Goal: Obtain resource: Obtain resource

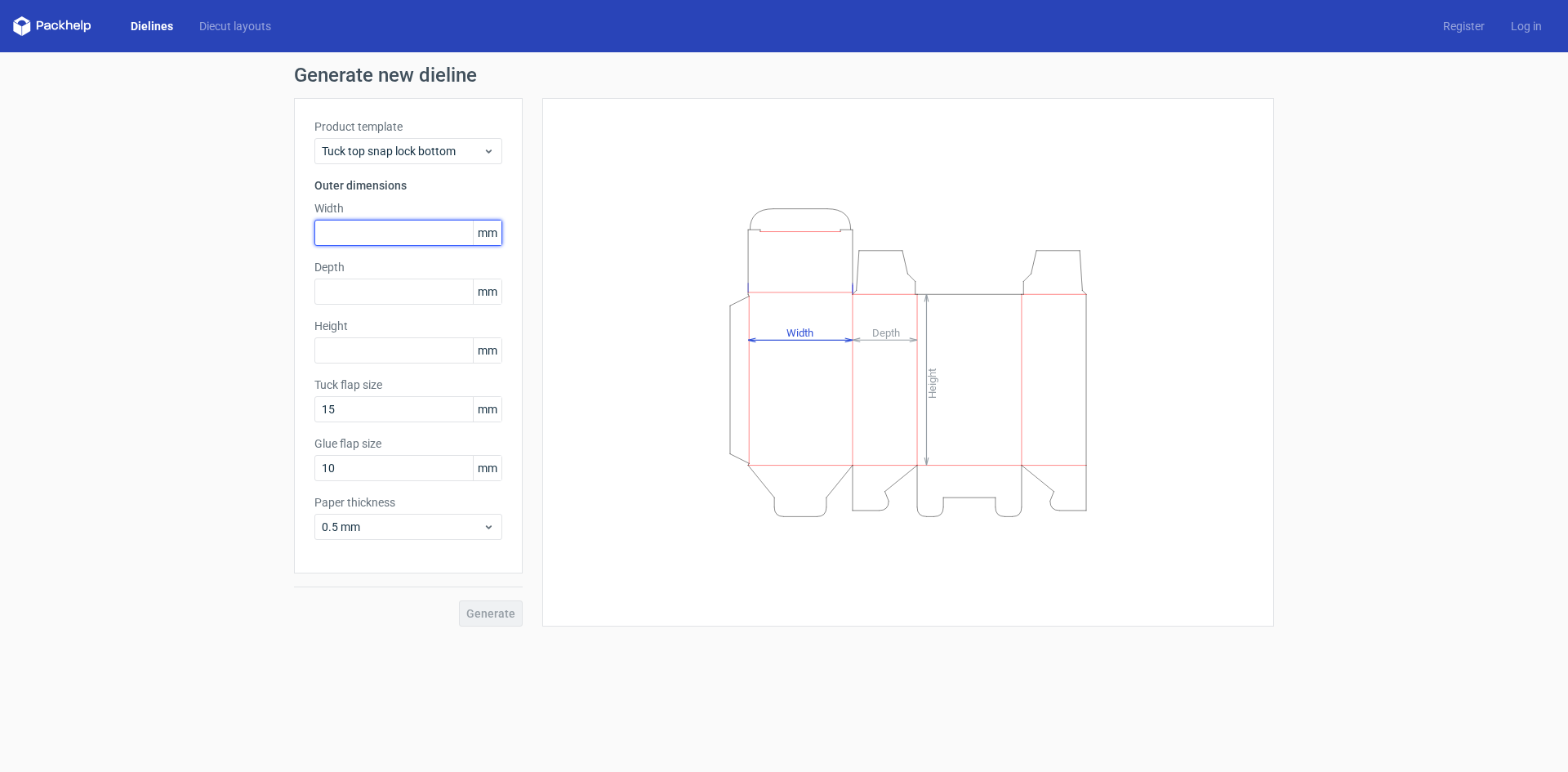
click at [383, 240] on input "text" at bounding box center [408, 233] width 188 height 26
click at [478, 234] on span "mm" at bounding box center [487, 233] width 29 height 25
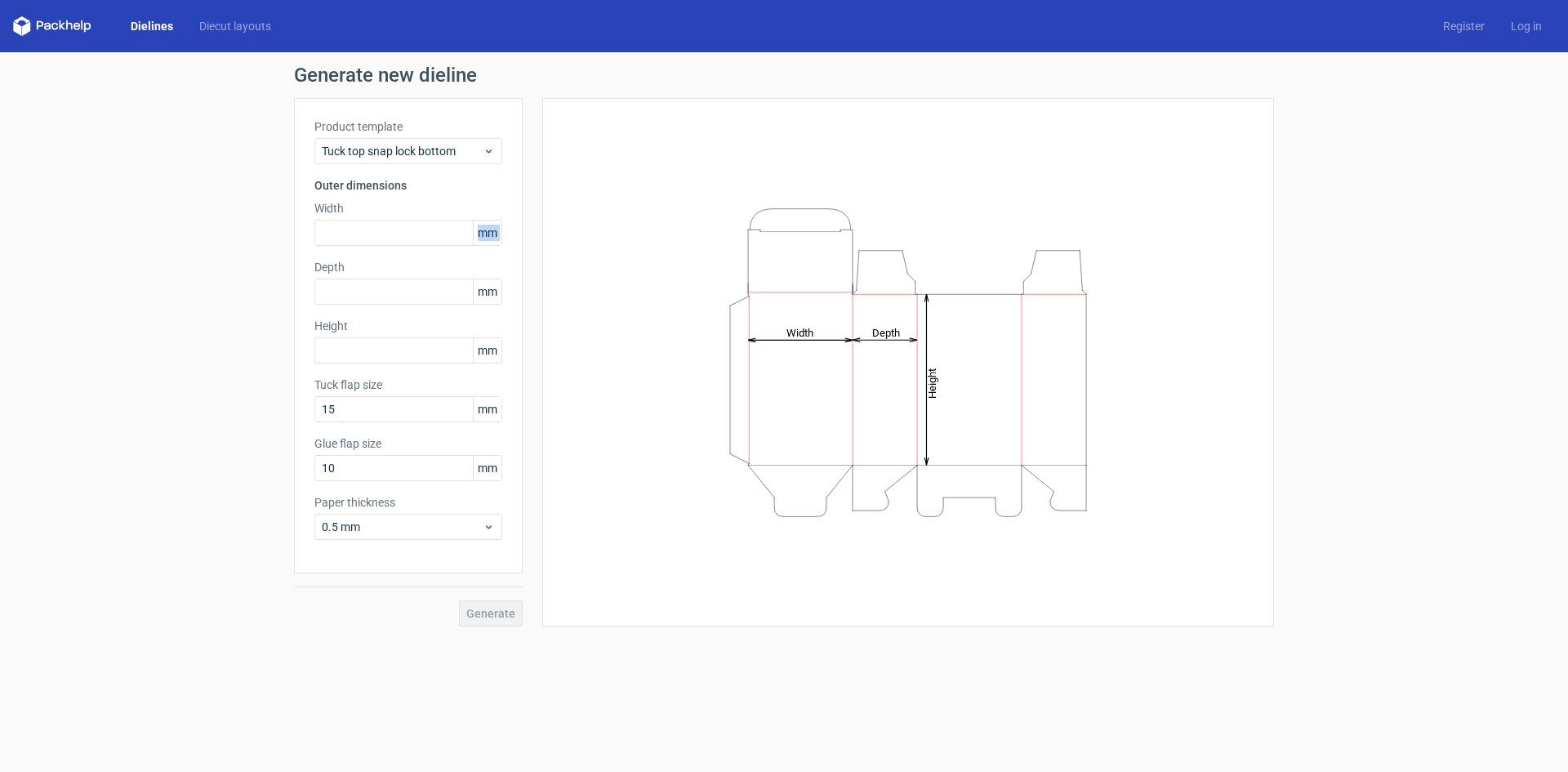
click at [478, 234] on span "mm" at bounding box center [487, 233] width 29 height 25
click at [372, 229] on input "text" at bounding box center [408, 233] width 188 height 26
type input "380"
click at [344, 306] on div "Product template Tuck top snap lock bottom Outer dimensions Width 380 mm Depth …" at bounding box center [408, 336] width 229 height 475
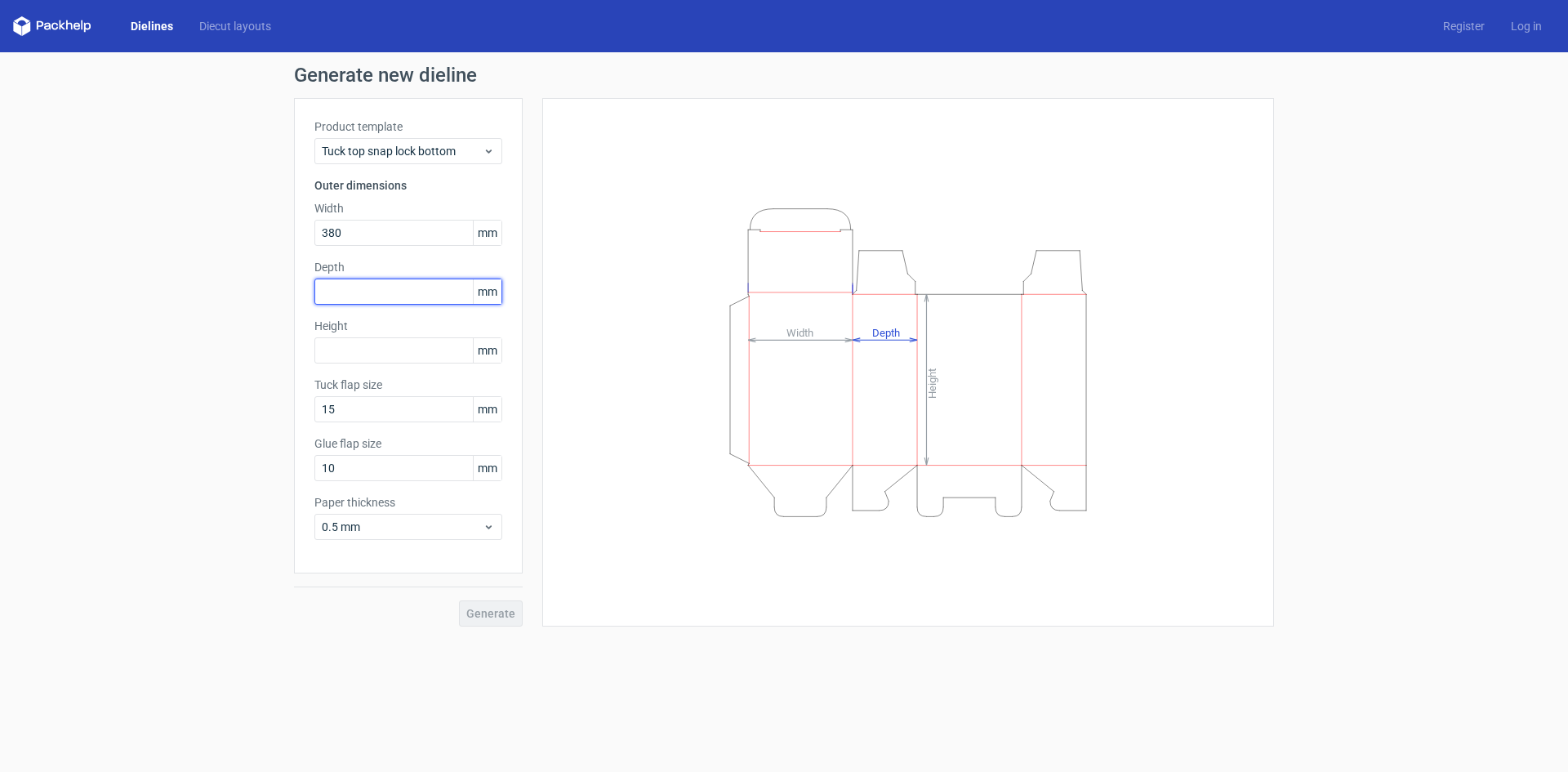
click at [329, 289] on input "text" at bounding box center [408, 292] width 188 height 26
type input "127"
click at [418, 345] on input "text" at bounding box center [408, 351] width 188 height 26
click at [369, 229] on input "380" at bounding box center [408, 233] width 188 height 26
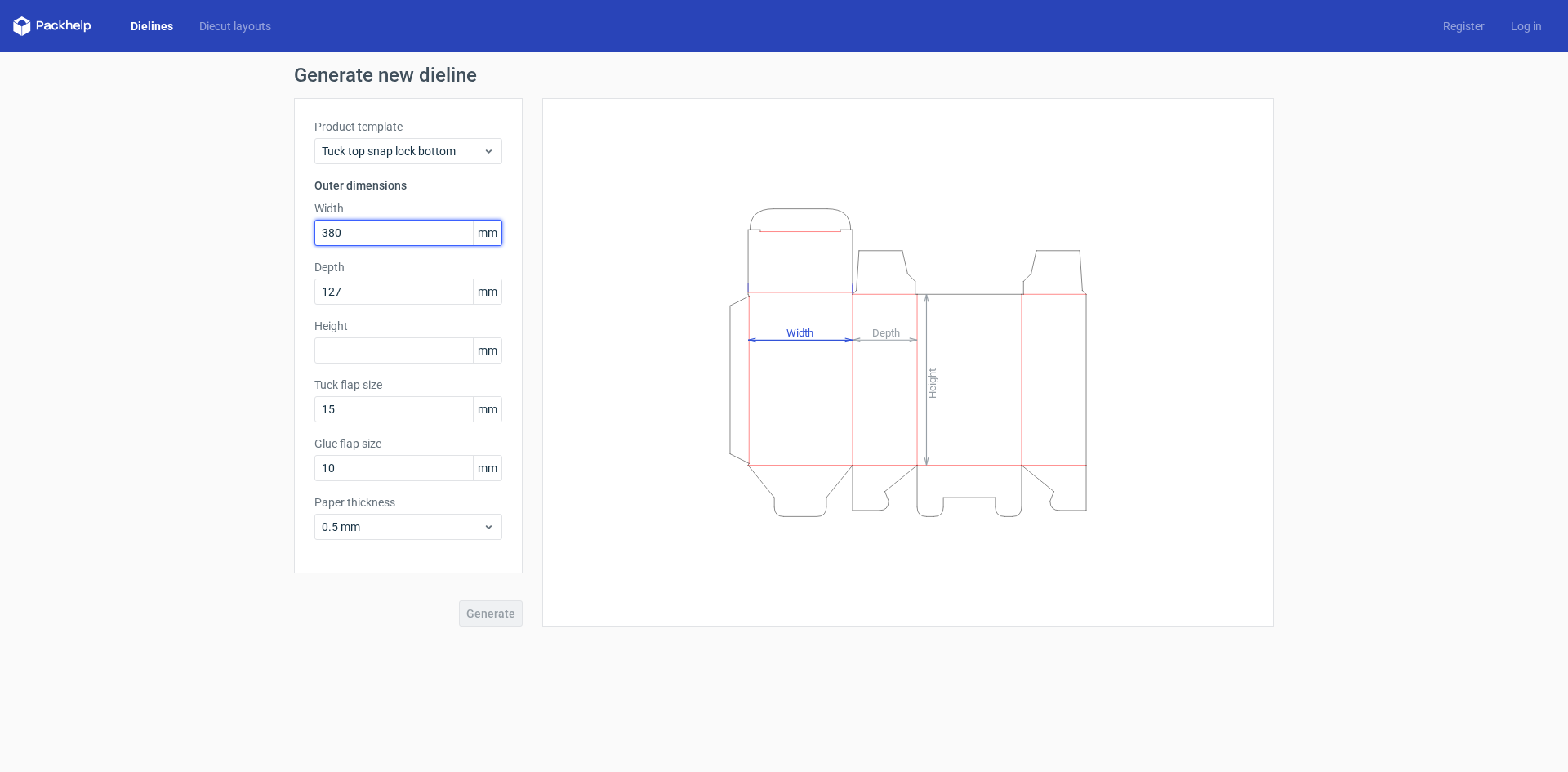
click at [369, 229] on input "380" at bounding box center [408, 233] width 188 height 26
click at [356, 344] on input "text" at bounding box center [408, 351] width 188 height 26
paste input "380"
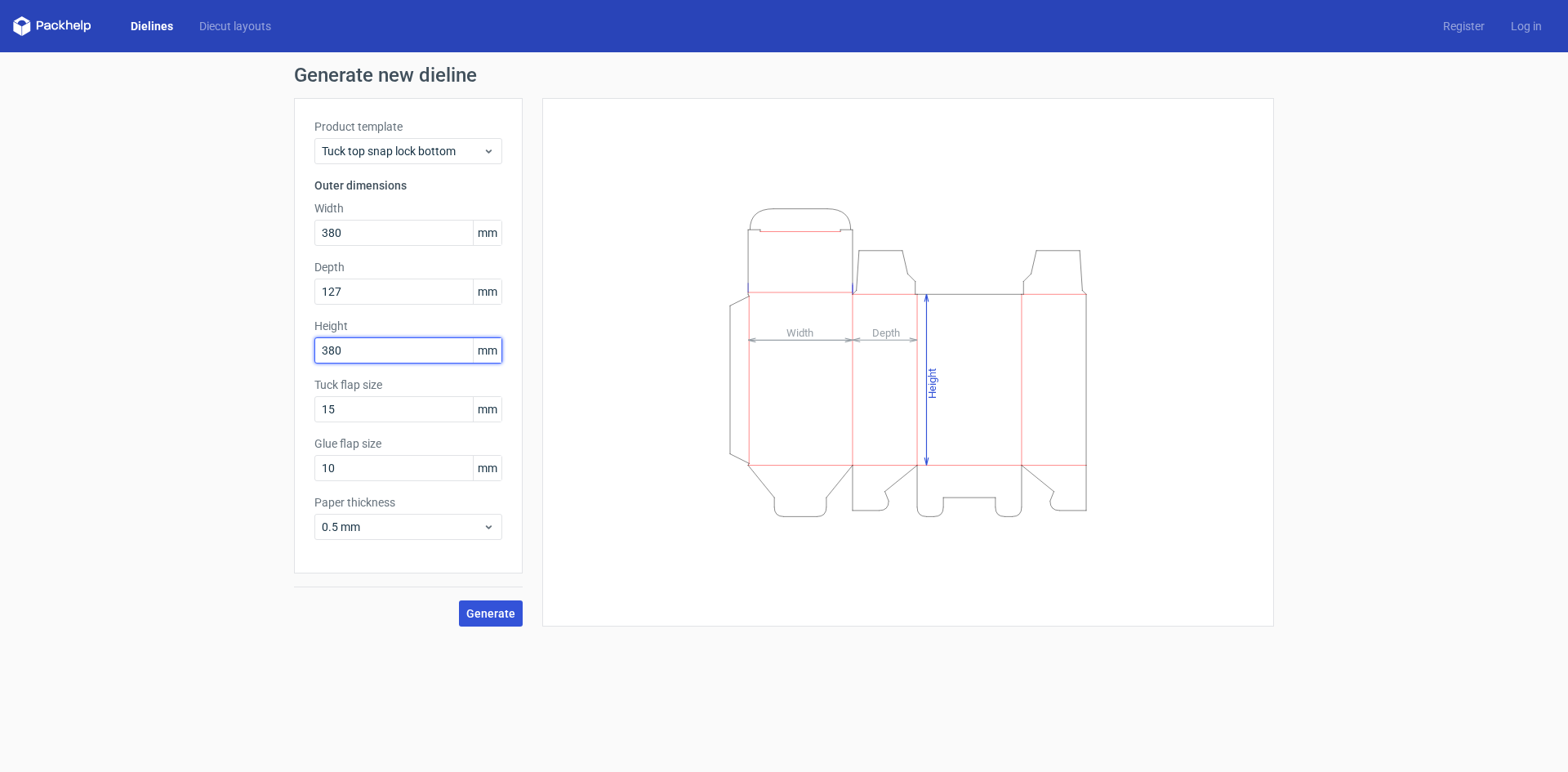
type input "380"
click at [463, 611] on button "Generate" at bounding box center [491, 614] width 64 height 26
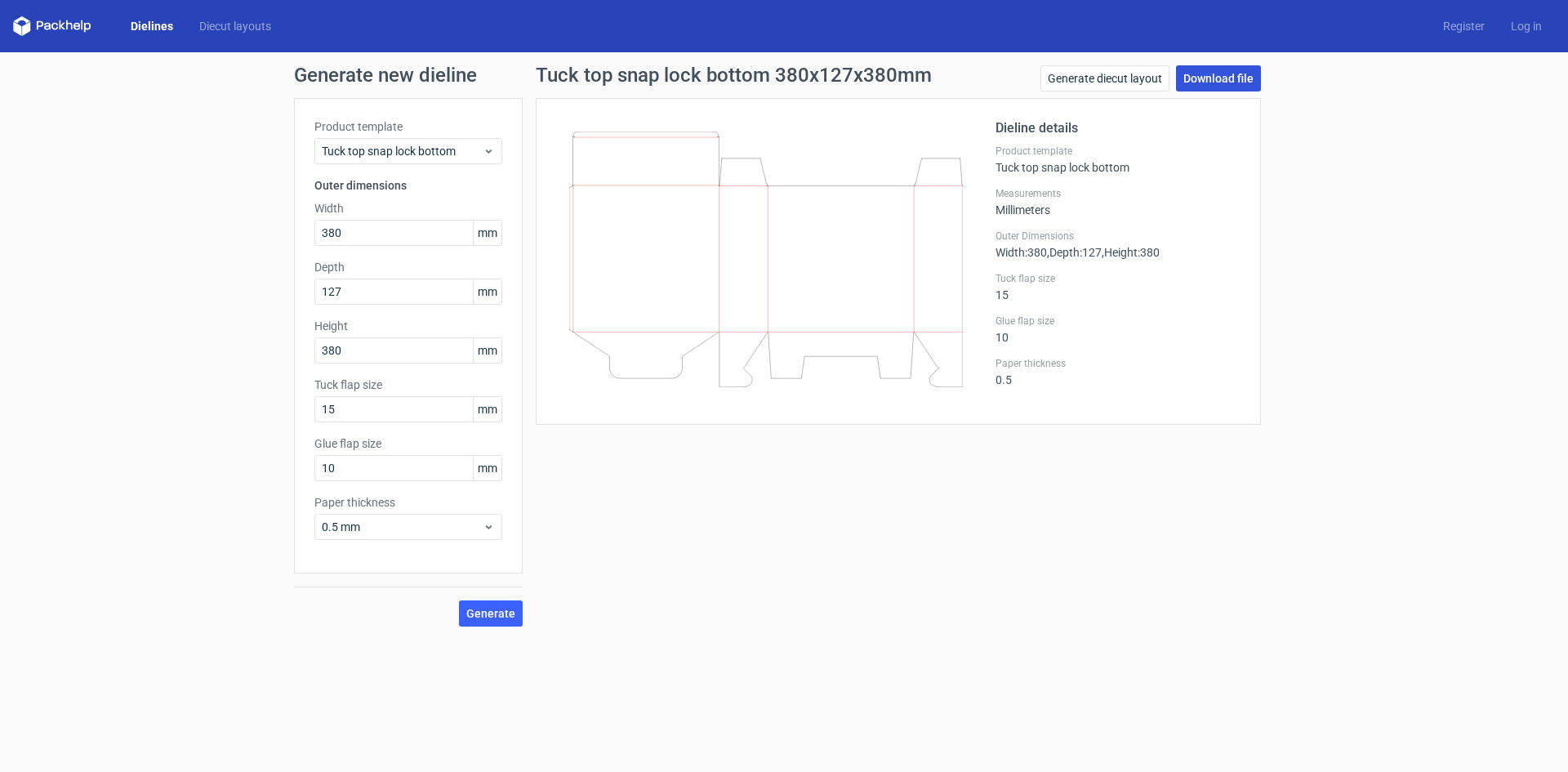
click at [1202, 75] on link "Download file" at bounding box center [1218, 79] width 85 height 26
click at [939, 588] on div "Tuck top snap lock bottom 380x127x380mm Generate diecut layout Download file Di…" at bounding box center [898, 346] width 751 height 561
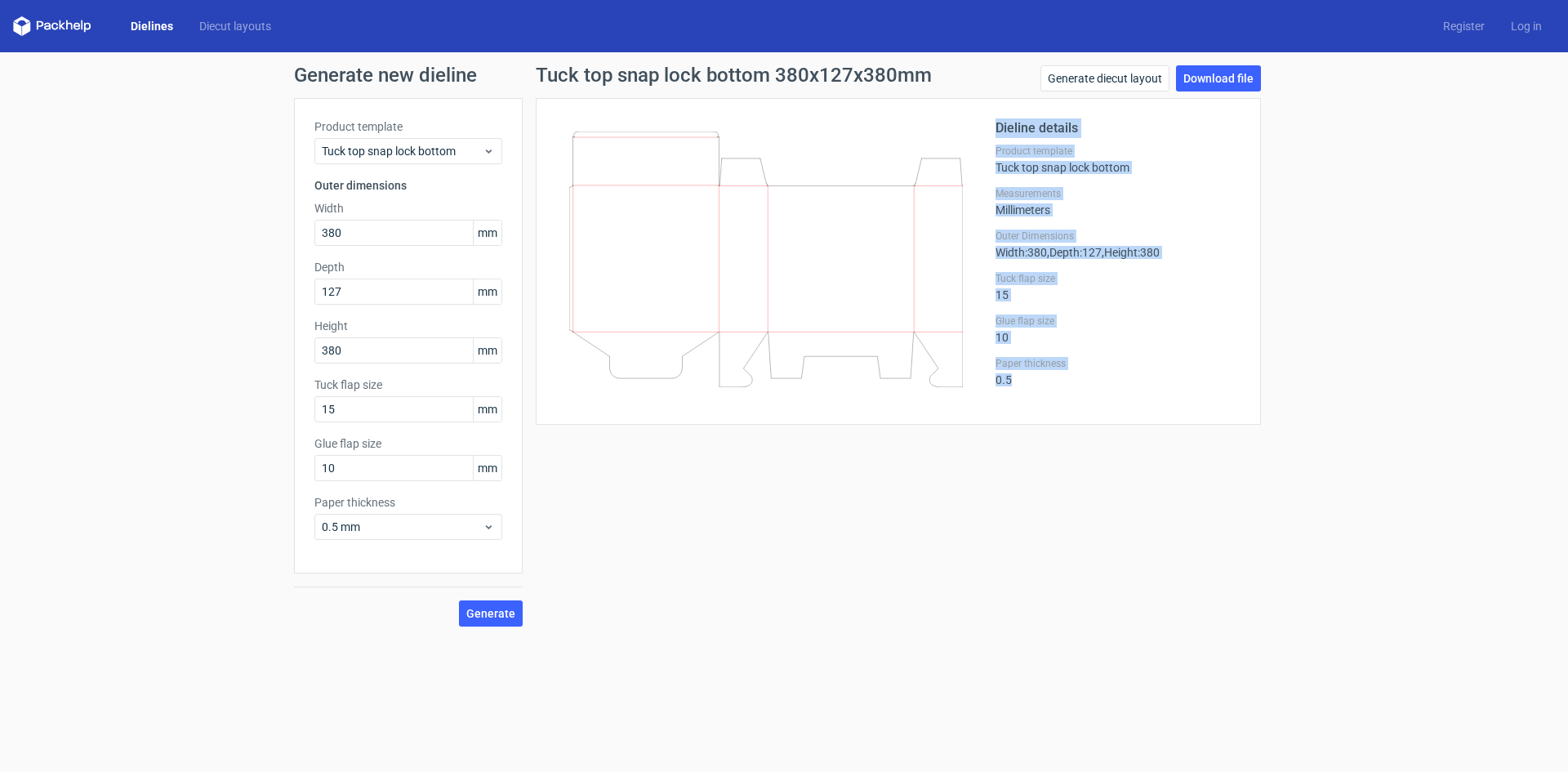
drag, startPoint x: 995, startPoint y: 120, endPoint x: 1122, endPoint y: 383, distance: 292.1
click at [1122, 383] on div "Dieline details Product template Tuck top snap lock bottom Measurements Millime…" at bounding box center [898, 261] width 684 height 286
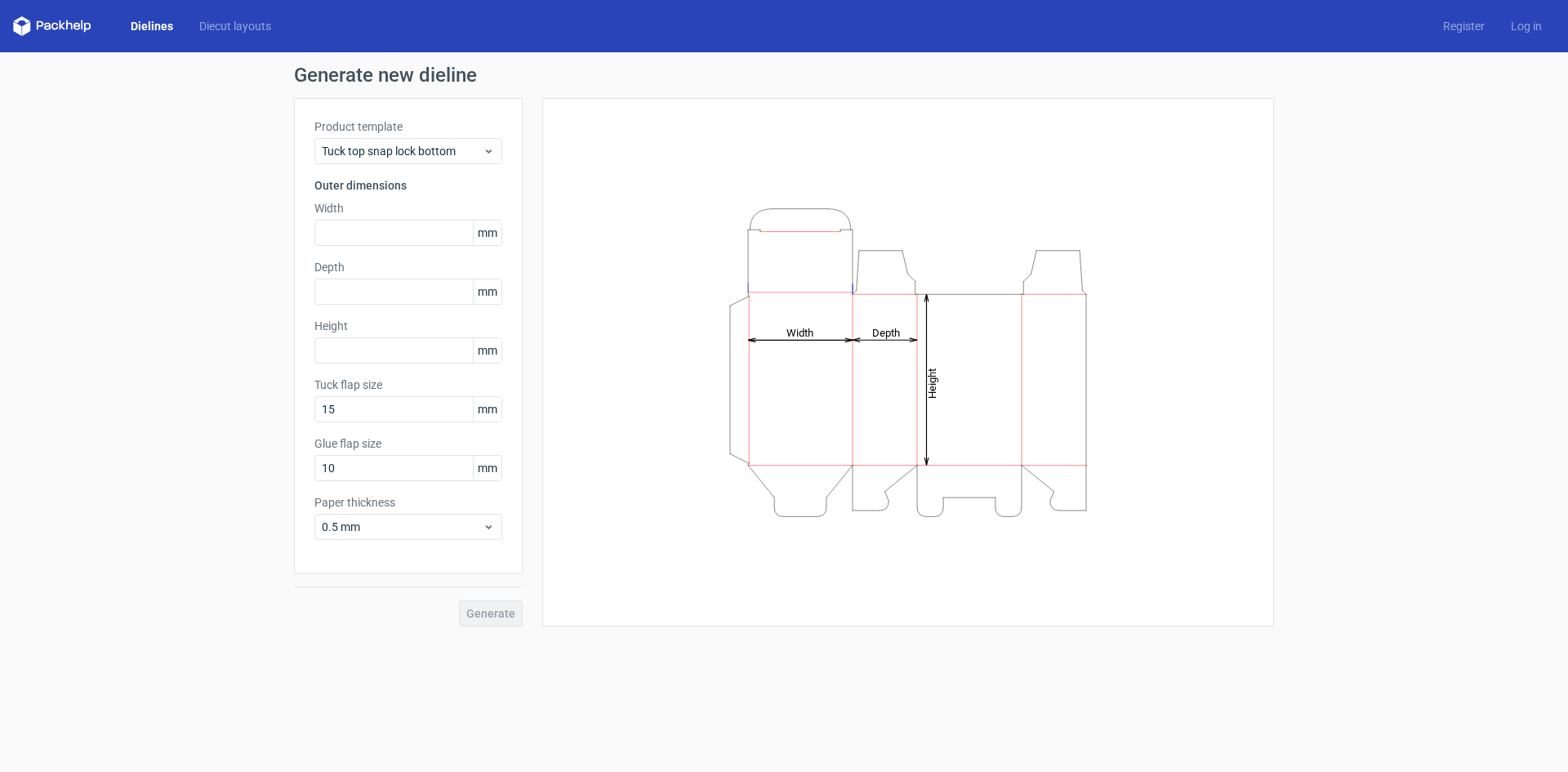
click at [66, 20] on icon at bounding box center [52, 26] width 79 height 20
click at [28, 17] on icon at bounding box center [52, 26] width 79 height 20
click at [26, 28] on polygon at bounding box center [26, 28] width 8 height 14
click at [154, 27] on link "Dielines" at bounding box center [152, 26] width 69 height 16
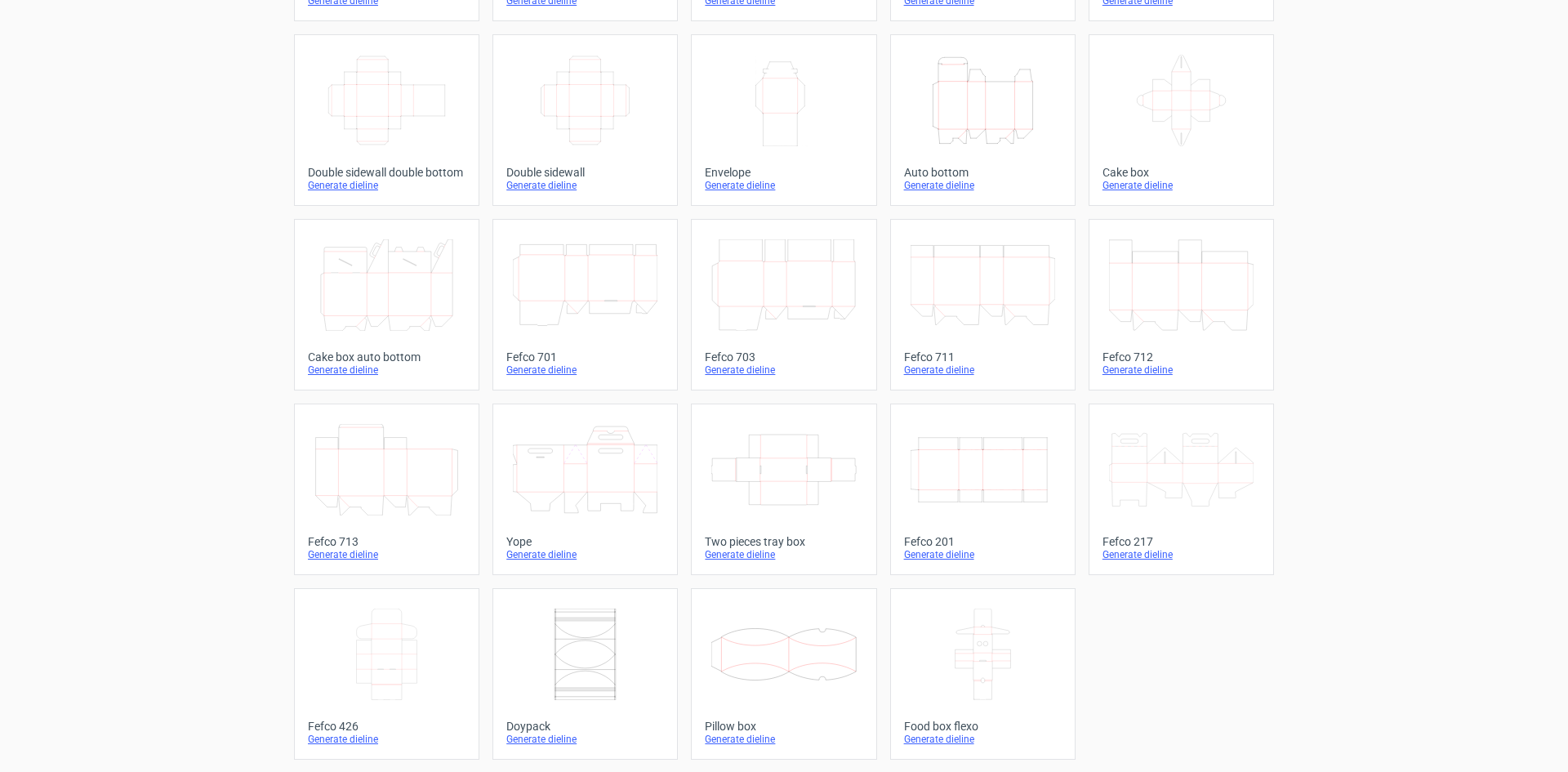
scroll to position [249, 0]
click at [940, 466] on icon "Width Depth Height" at bounding box center [982, 469] width 144 height 92
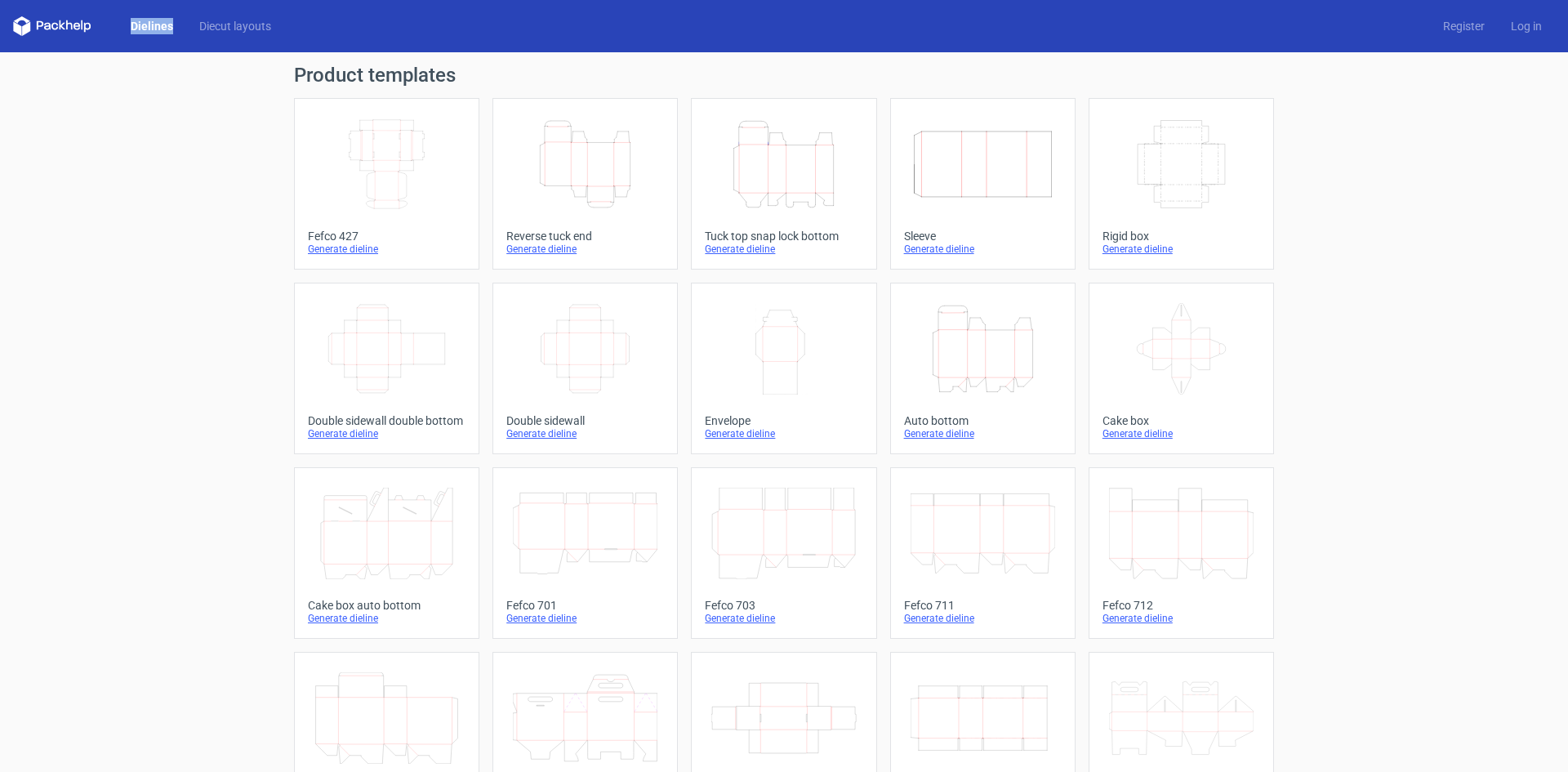
click at [724, 437] on div "Generate dieline" at bounding box center [783, 434] width 157 height 13
